Goal: Task Accomplishment & Management: Use online tool/utility

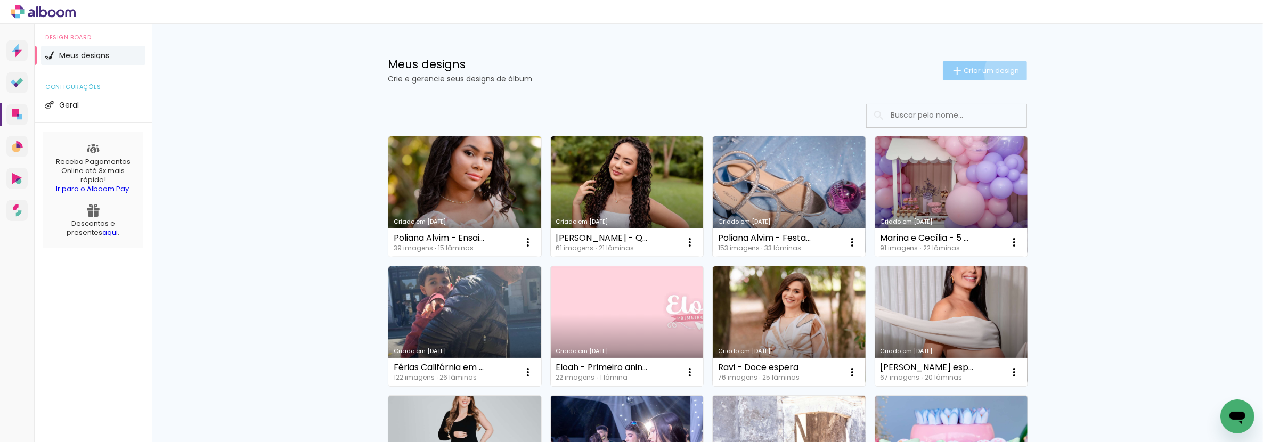
click at [1010, 73] on span "Criar um design" at bounding box center [990, 70] width 55 height 7
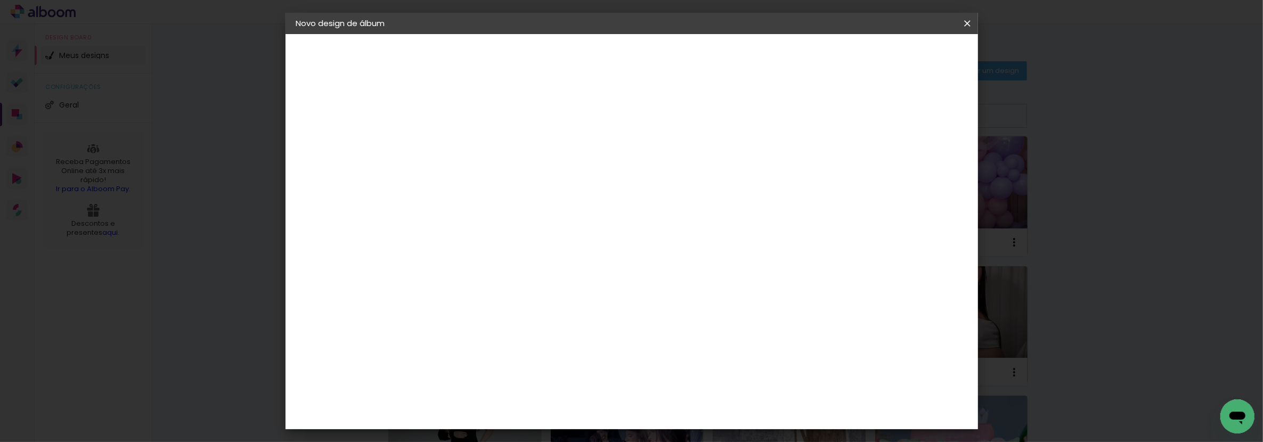
click at [470, 150] on input at bounding box center [470, 143] width 0 height 17
type input "[PERSON_NAME] - Doce Espera"
type paper-input "[PERSON_NAME] - Doce Espera"
click at [0, 0] on slot "Avançar" at bounding box center [0, 0] width 0 height 0
click at [551, 199] on input at bounding box center [498, 202] width 108 height 13
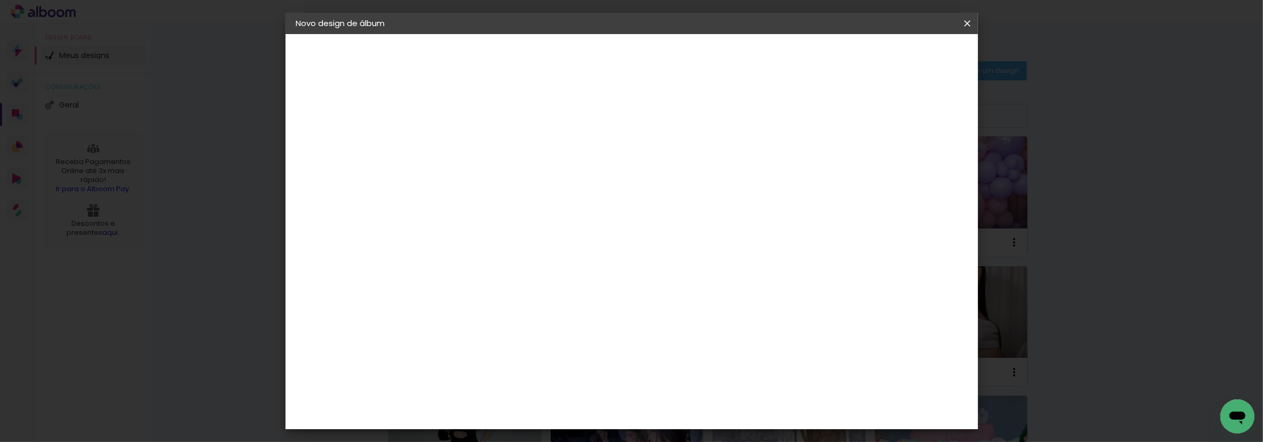
type input "evid"
type paper-input "evid"
click at [501, 236] on div "Evidence" at bounding box center [482, 240] width 38 height 9
click at [641, 62] on paper-button "Avançar" at bounding box center [614, 56] width 52 height 18
click at [512, 177] on input "text" at bounding box center [491, 185] width 42 height 17
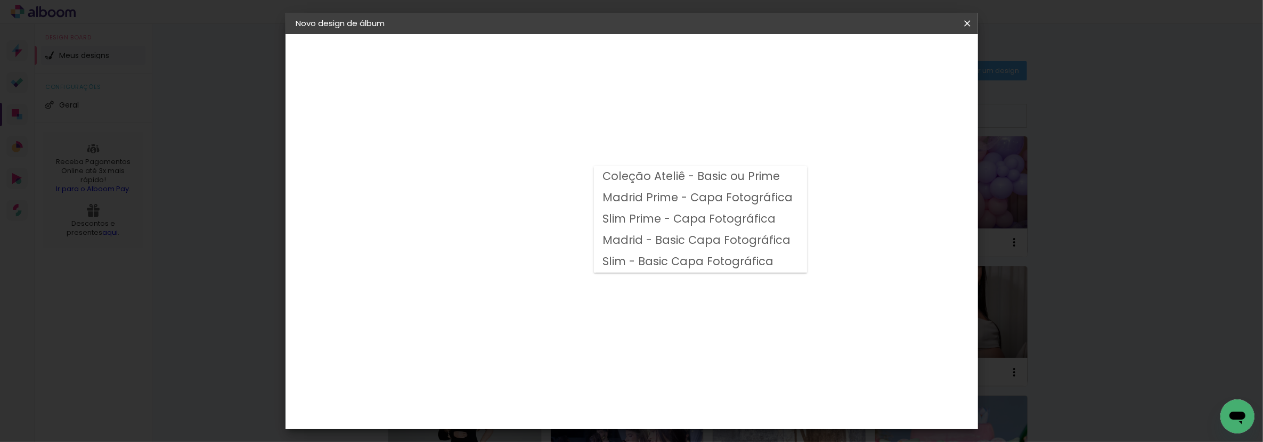
click at [0, 0] on slot "Madrid - Basic Capa Fotográfica" at bounding box center [0, 0] width 0 height 0
type input "Madrid - Basic Capa Fotográfica"
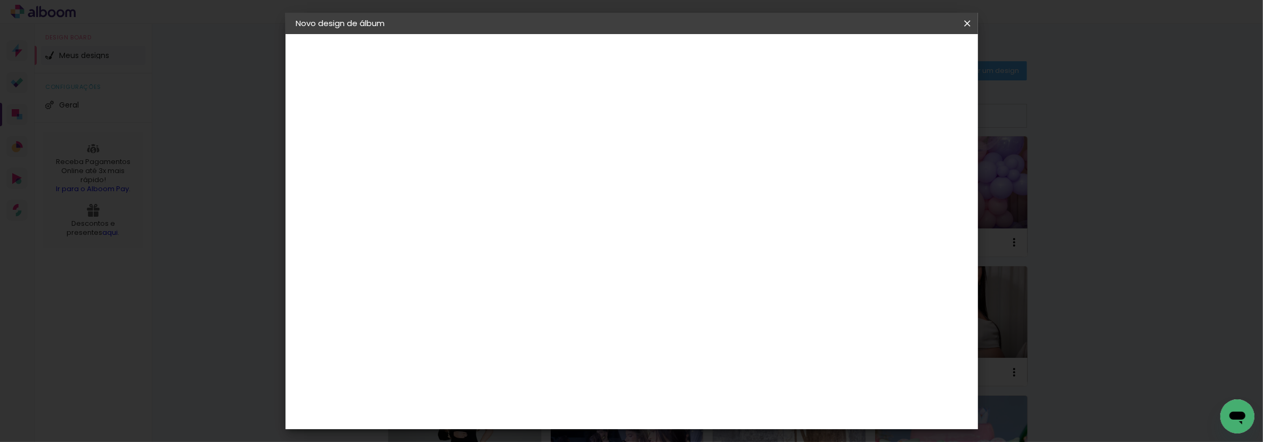
scroll to position [118, 0]
click at [582, 185] on span "20 × 25 cm" at bounding box center [561, 199] width 39 height 28
click at [660, 59] on header "Modelo Escolha o modelo do álbum. Voltar Avançar" at bounding box center [542, 65] width 236 height 63
click at [644, 56] on paper-button "Avançar" at bounding box center [618, 56] width 52 height 18
click at [0, 0] on slot "Mostrar sangria" at bounding box center [0, 0] width 0 height 0
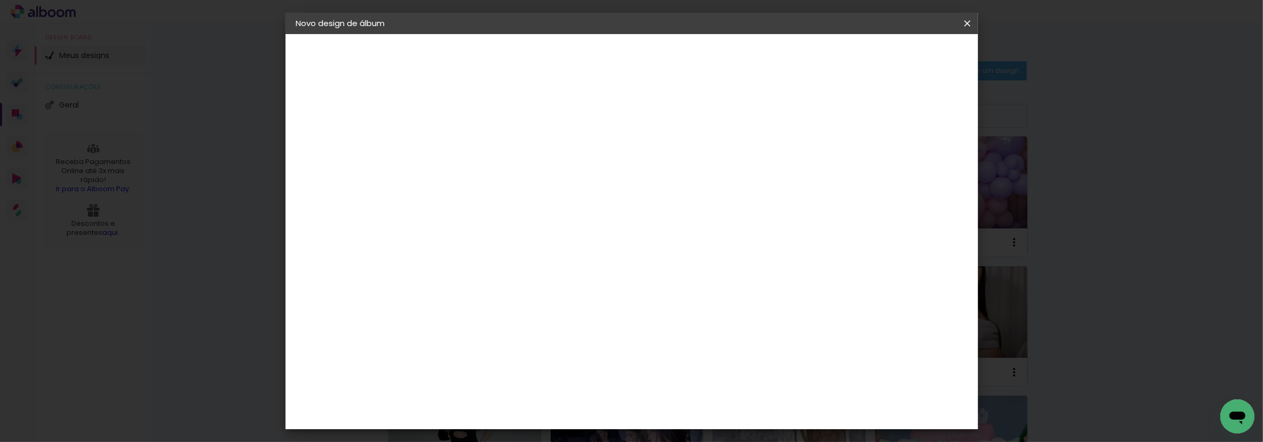
type paper-checkbox "on"
click at [899, 54] on paper-button "Iniciar design" at bounding box center [875, 56] width 70 height 18
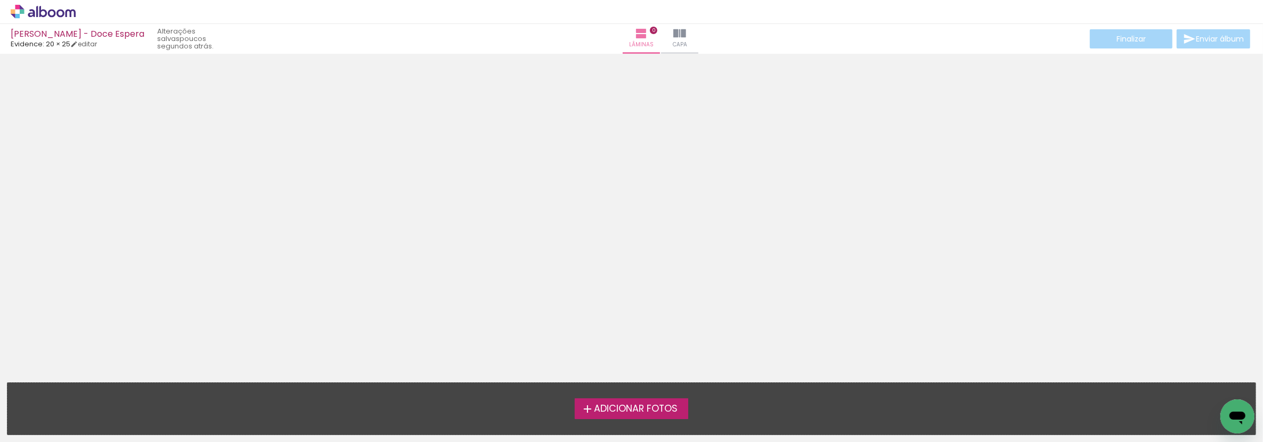
click at [616, 416] on label "Adicionar Fotos" at bounding box center [631, 408] width 113 height 20
click at [0, 0] on input "file" at bounding box center [0, 0] width 0 height 0
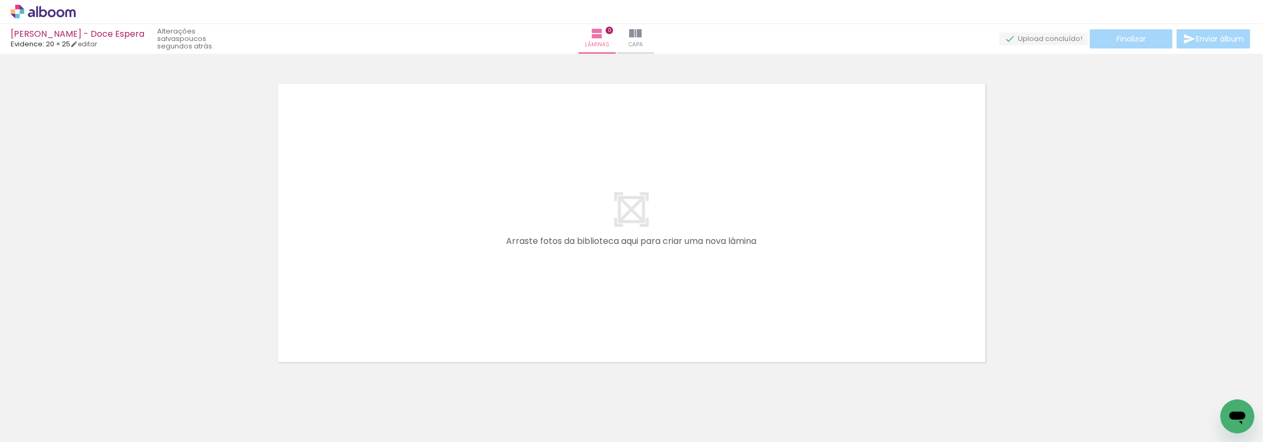
scroll to position [13, 0]
click at [23, 416] on div "Biblioteca 55 fotos Todas as fotos Não utilizadas Adicionar Fotos" at bounding box center [33, 408] width 66 height 53
click at [49, 428] on span "Adicionar Fotos" at bounding box center [38, 428] width 32 height 12
click at [0, 0] on input "file" at bounding box center [0, 0] width 0 height 0
